Goal: Task Accomplishment & Management: Use online tool/utility

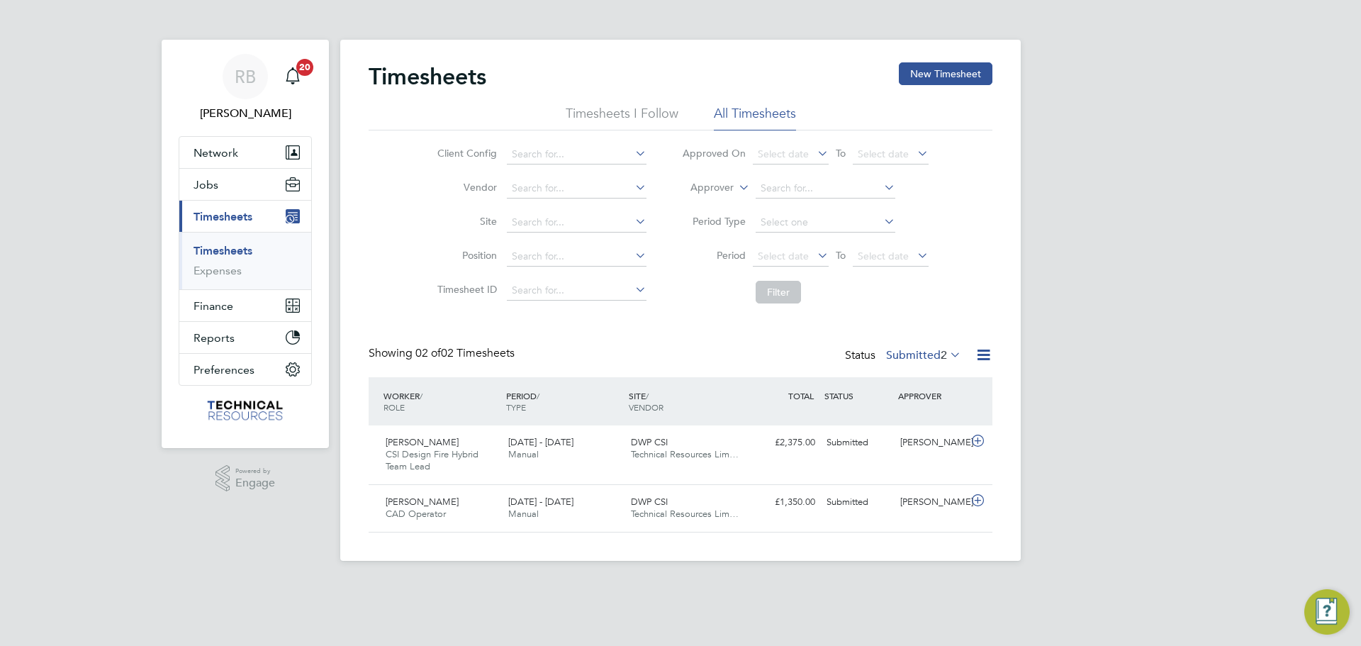
scroll to position [36, 123]
click at [916, 354] on label "Submitted 2" at bounding box center [923, 355] width 75 height 14
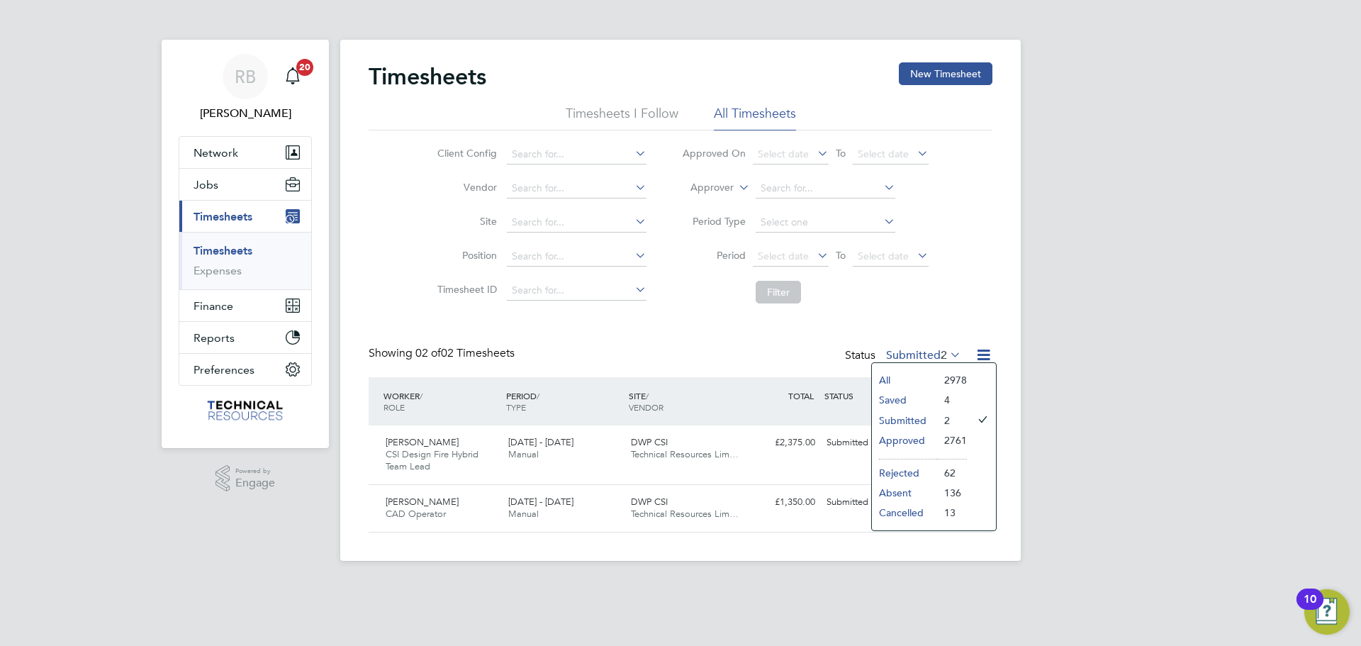
click at [912, 420] on li "Submitted" at bounding box center [904, 420] width 65 height 20
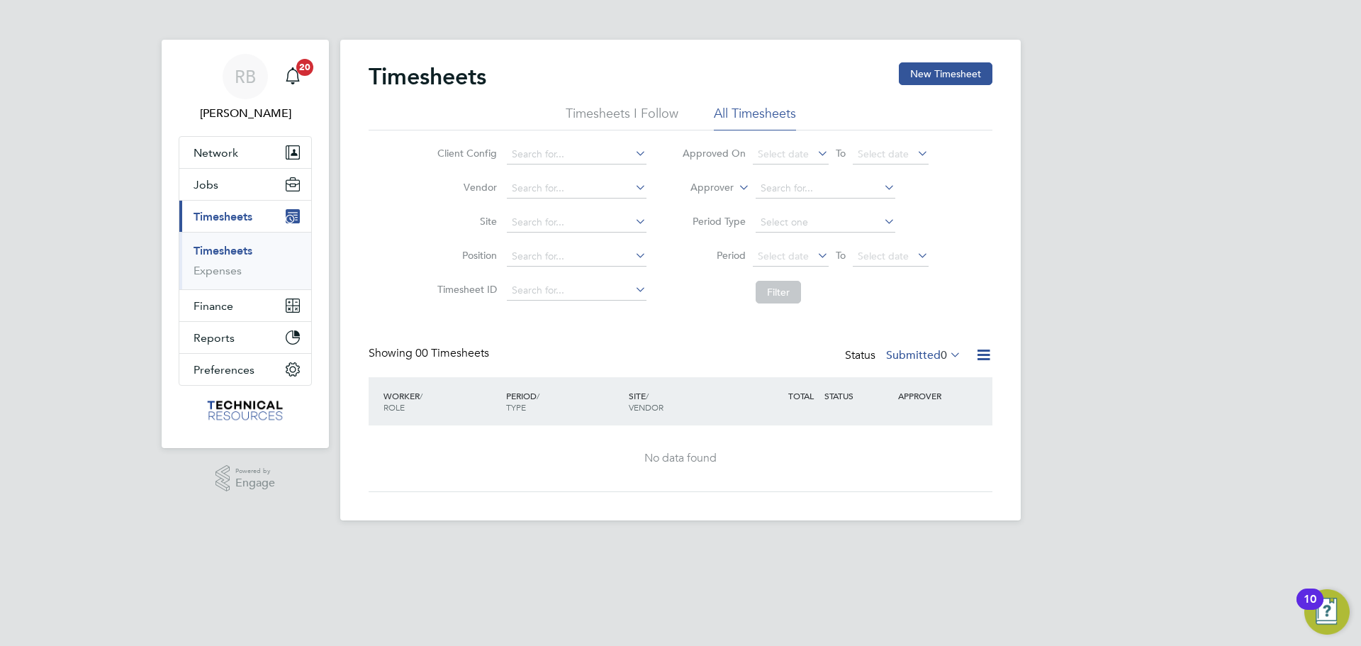
click at [922, 364] on div "Status Submitted 0" at bounding box center [904, 356] width 119 height 20
click at [914, 351] on label "Submitted 0" at bounding box center [923, 355] width 75 height 14
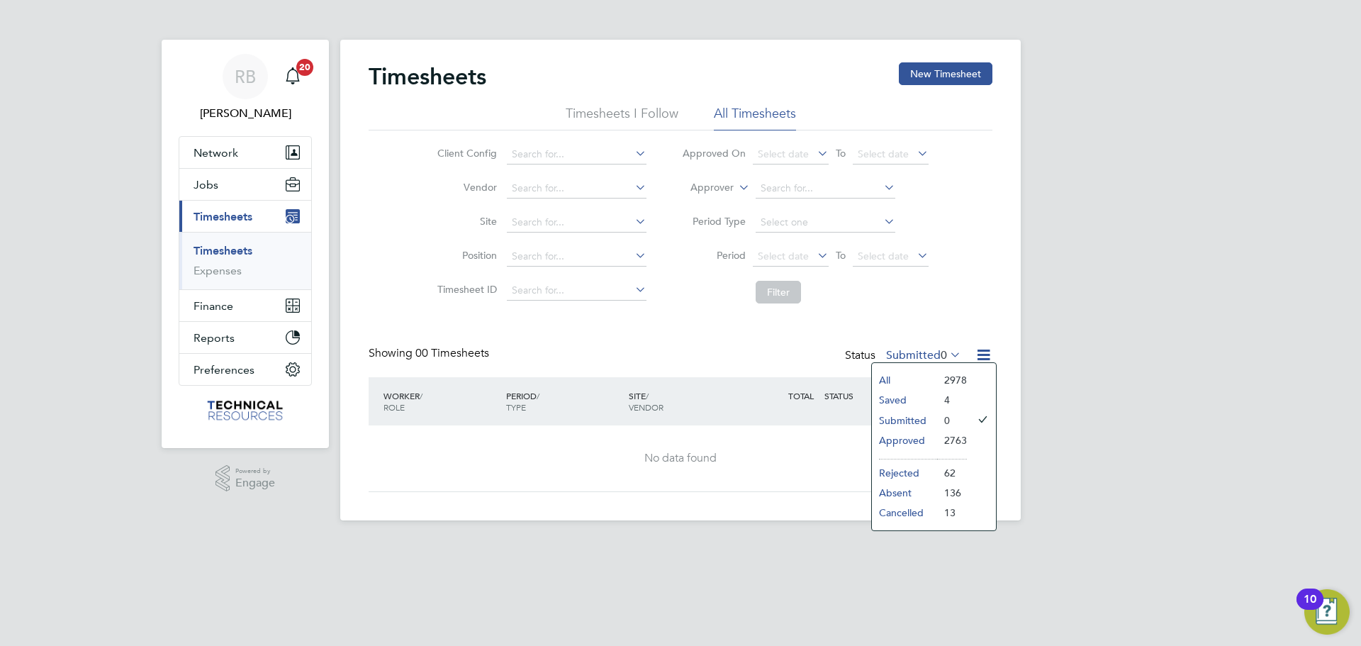
click at [910, 443] on li "Approved" at bounding box center [904, 440] width 65 height 20
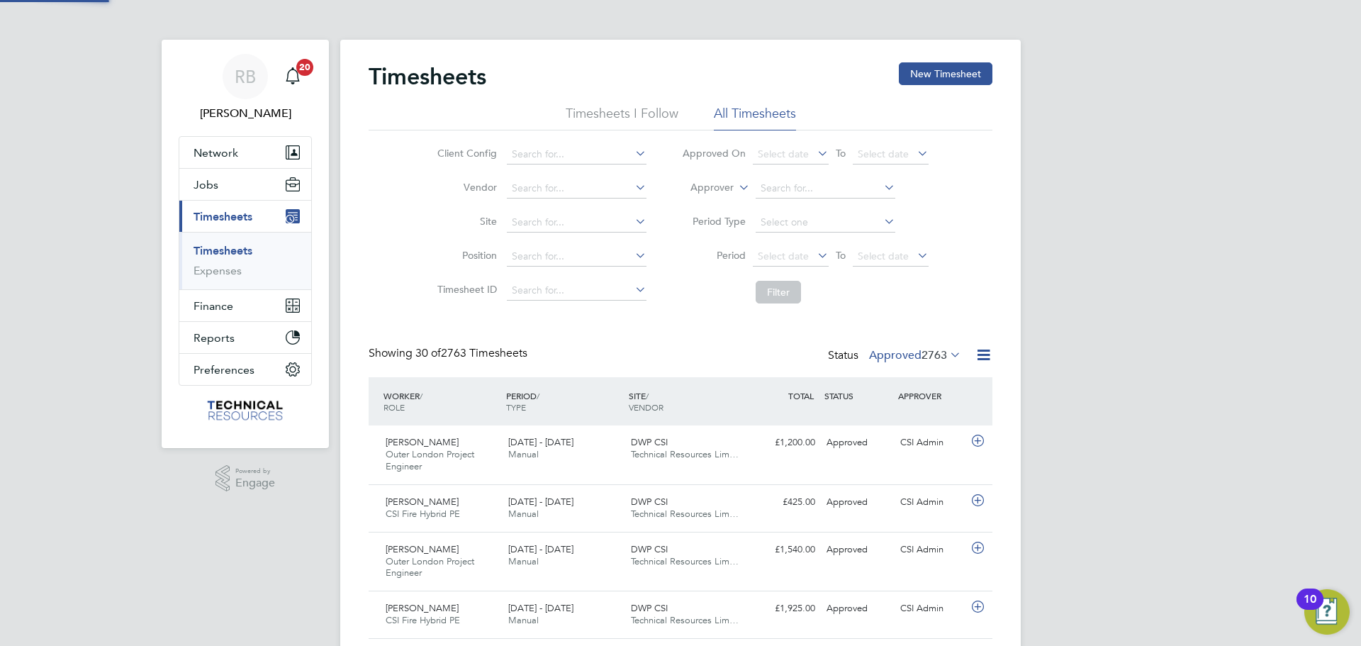
scroll to position [0, 0]
click at [987, 350] on icon at bounding box center [984, 355] width 18 height 18
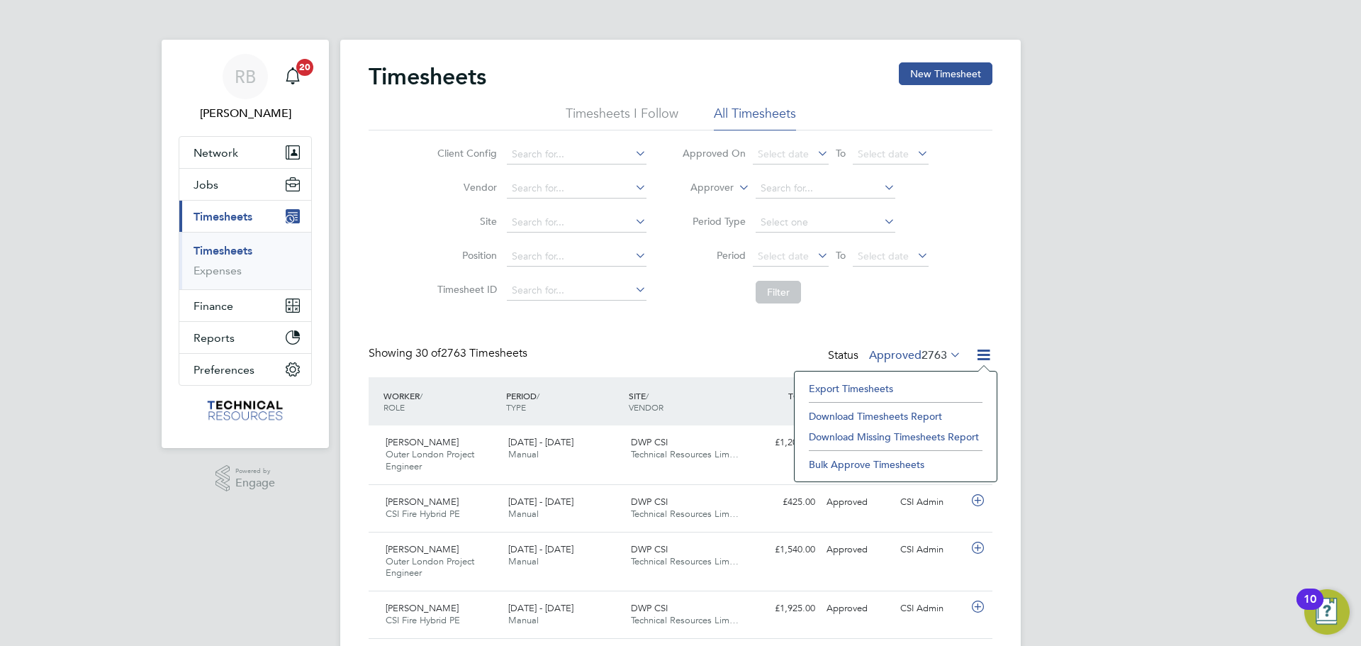
click at [885, 388] on li "Export Timesheets" at bounding box center [896, 389] width 188 height 20
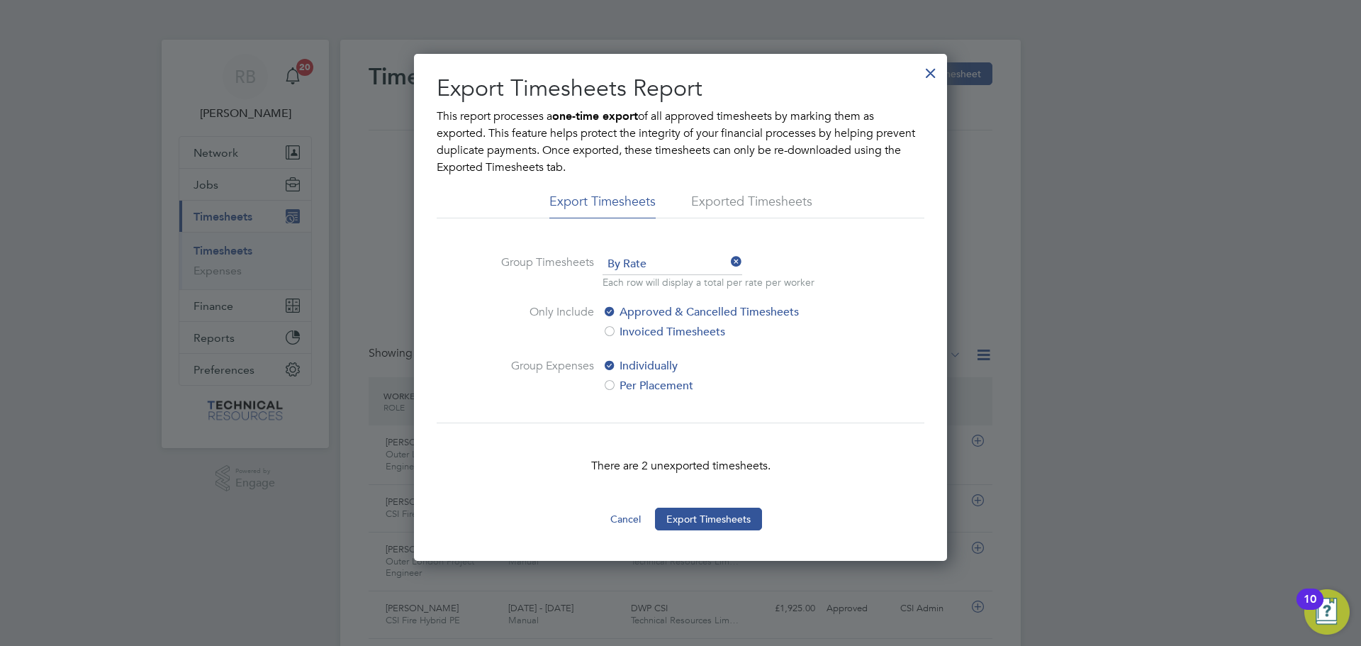
click at [724, 502] on div "There are 2 unexported timesheets." at bounding box center [681, 465] width 488 height 85
click at [725, 515] on button "Export Timesheets" at bounding box center [708, 519] width 107 height 23
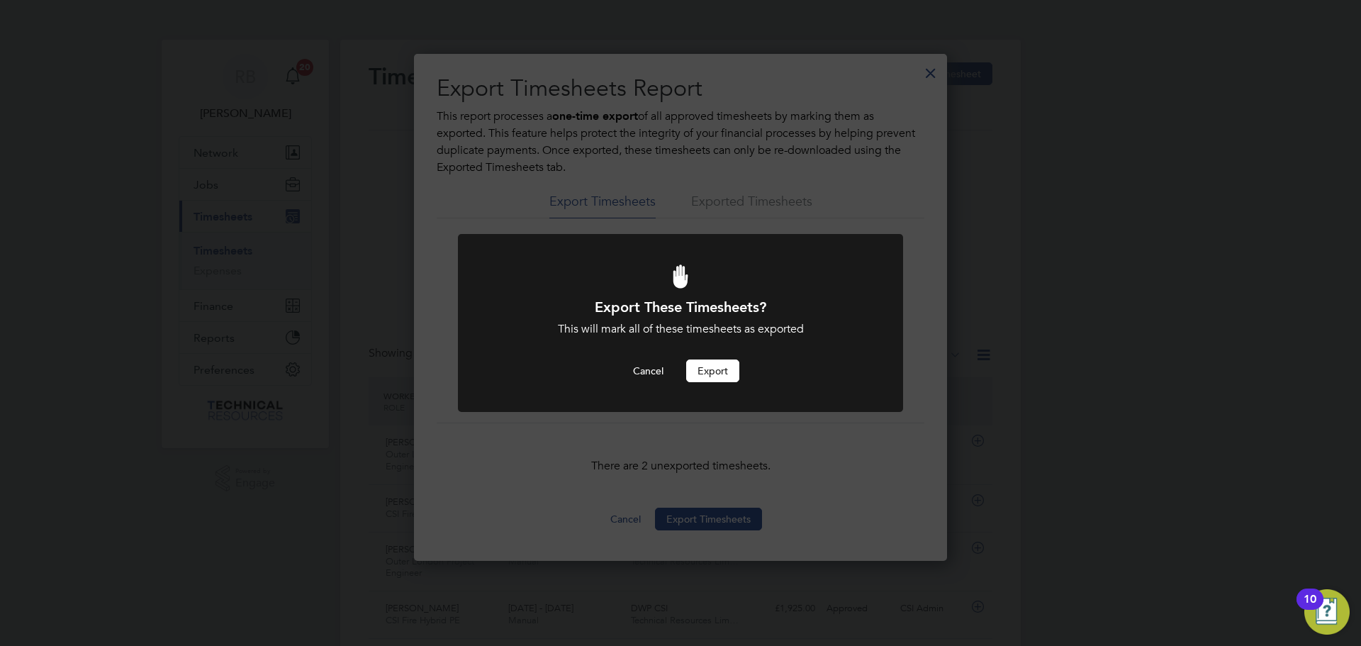
click at [716, 362] on button "Export" at bounding box center [712, 370] width 53 height 23
